Goal: Check status: Check status

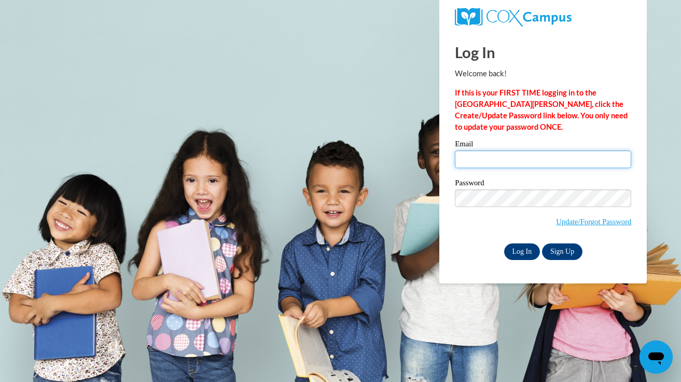
type input "li-ji.cao@k12.hi.us"
click at [528, 252] on input "Log In" at bounding box center [522, 251] width 36 height 17
